Goal: Check status

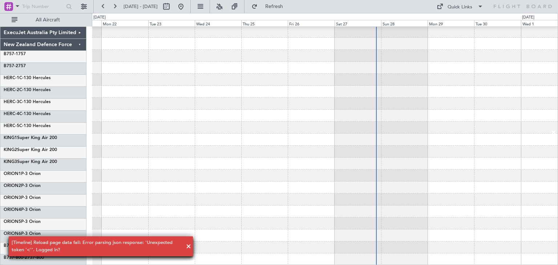
click at [189, 246] on div "[Timeline] Reload page data fail: Error parsing json response: 'Unexpected toke…" at bounding box center [100, 246] width 201 height 37
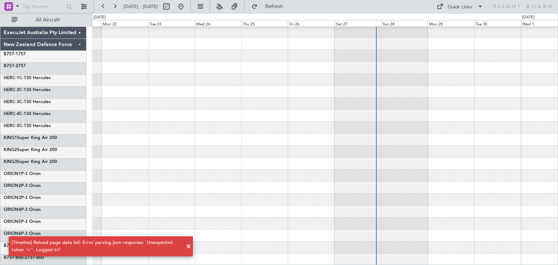
scroll to position [61, 0]
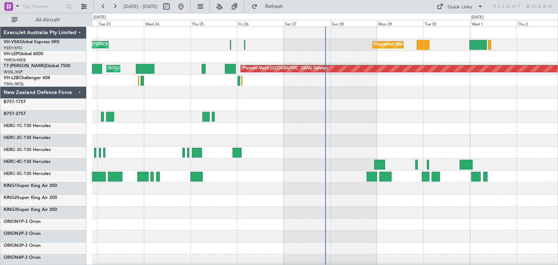
click at [79, 34] on div "ExecuJet Australia Pty Limited" at bounding box center [43, 33] width 86 height 12
